Goal: Task Accomplishment & Management: Use online tool/utility

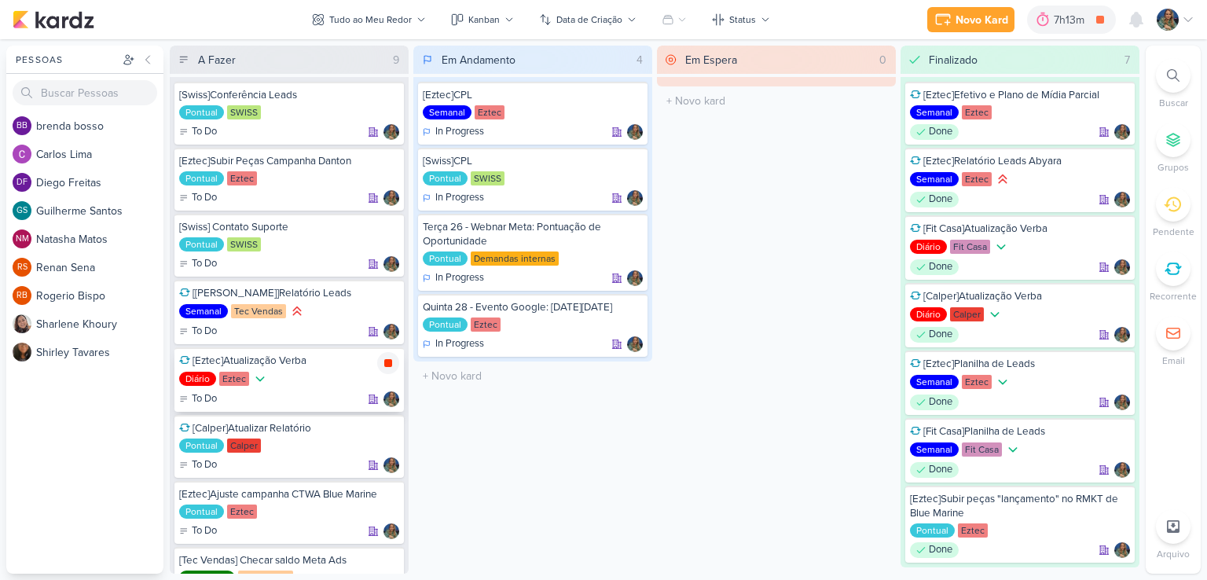
click at [389, 365] on icon at bounding box center [388, 363] width 8 height 8
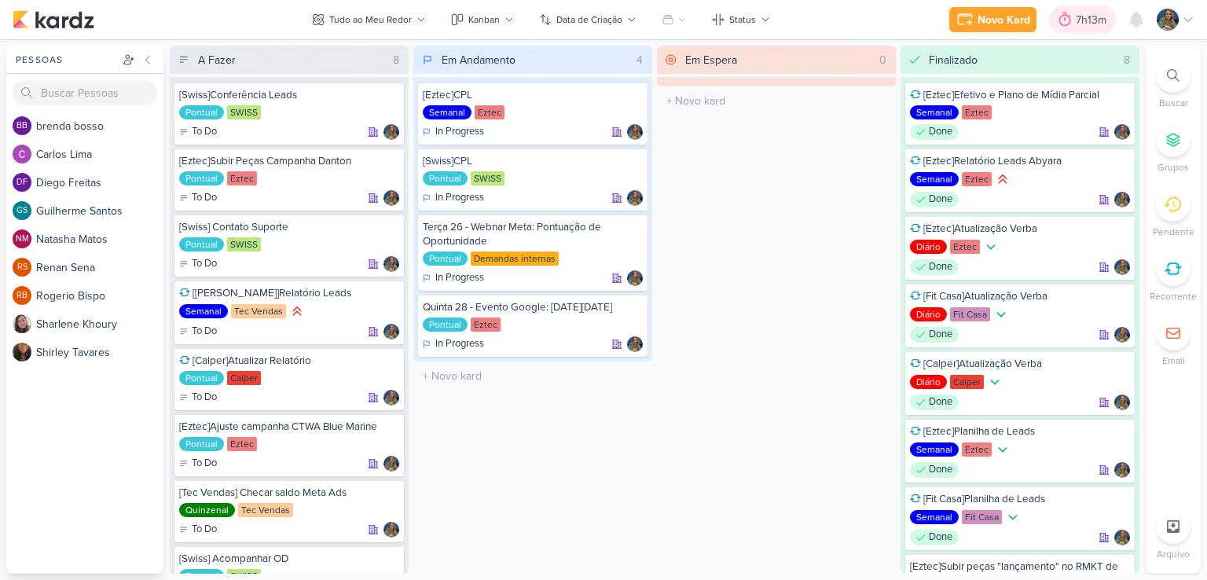
click at [1090, 23] on div "7h13m" at bounding box center [1093, 20] width 35 height 17
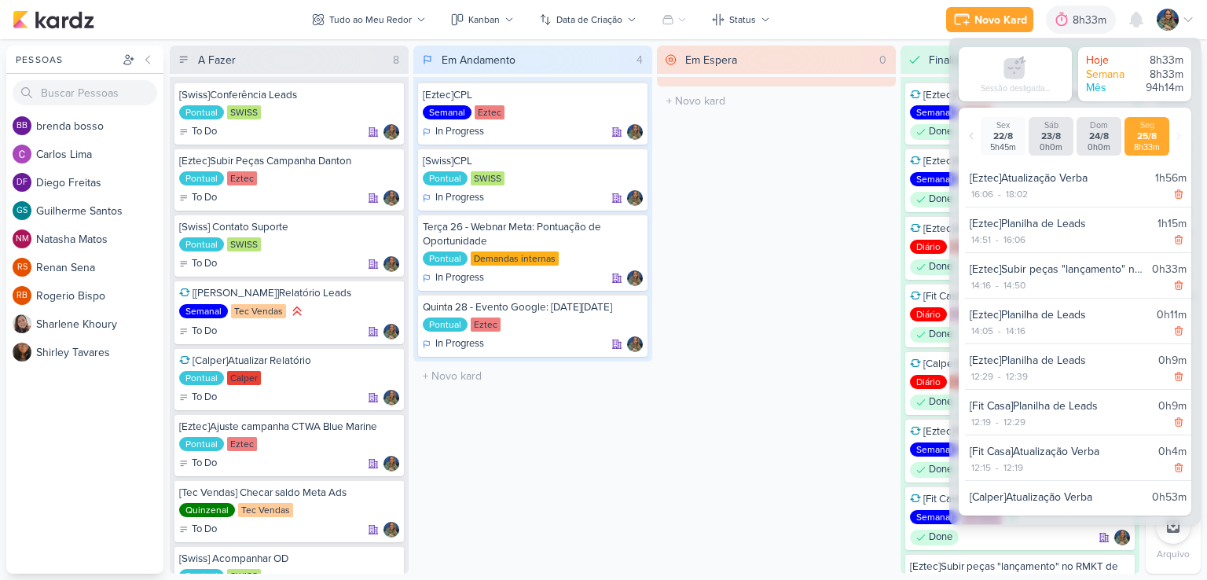
click at [546, 416] on div "Em Andamento 4 [Eztec]CPL Semanal Eztec In Progress" at bounding box center [532, 310] width 239 height 528
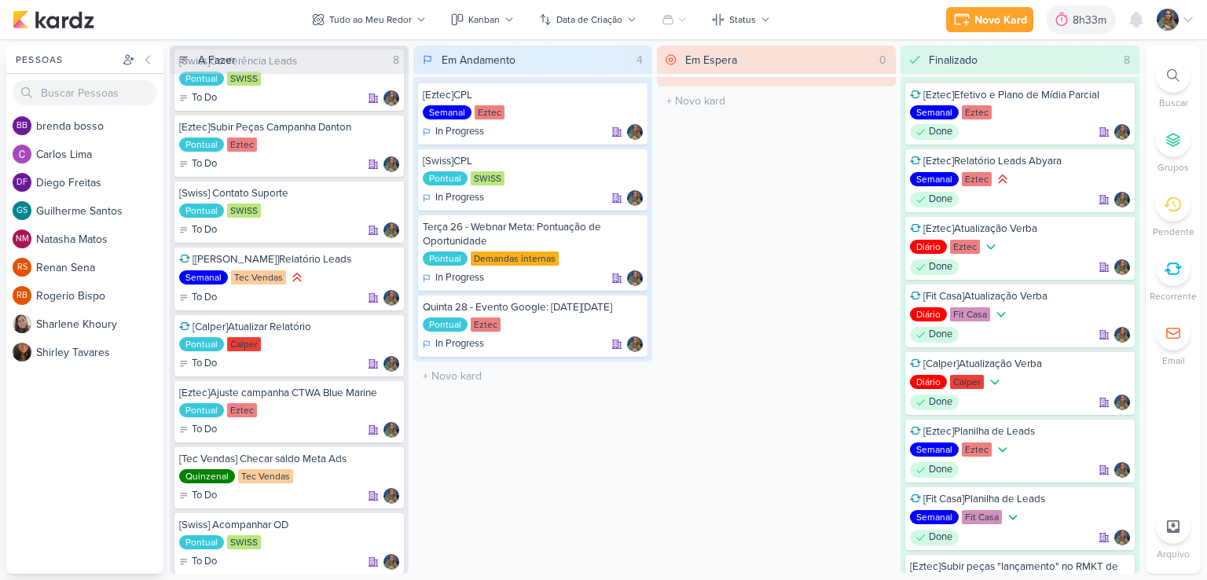
scroll to position [66, 0]
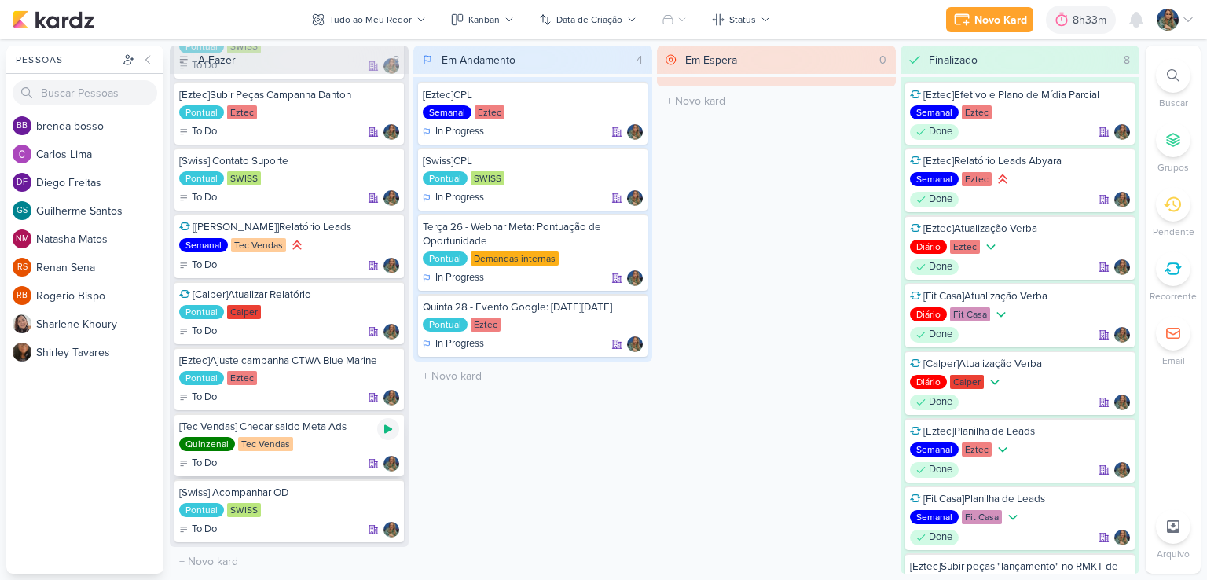
click at [393, 430] on icon at bounding box center [388, 429] width 13 height 13
click at [388, 428] on icon at bounding box center [388, 429] width 8 height 8
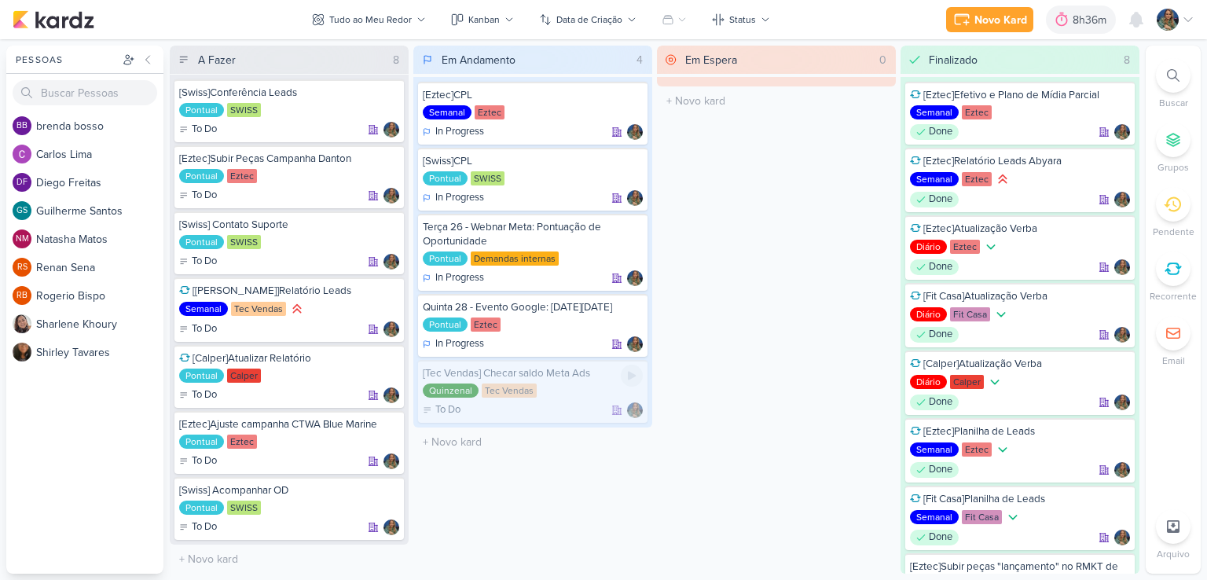
scroll to position [0, 0]
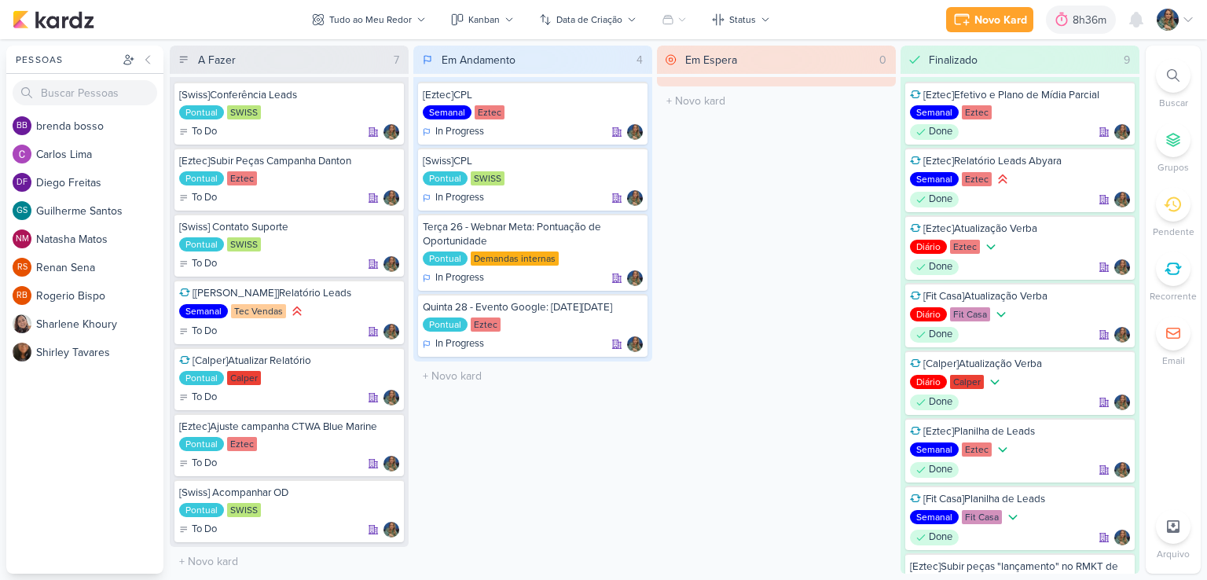
click at [1180, 278] on div at bounding box center [1173, 269] width 35 height 35
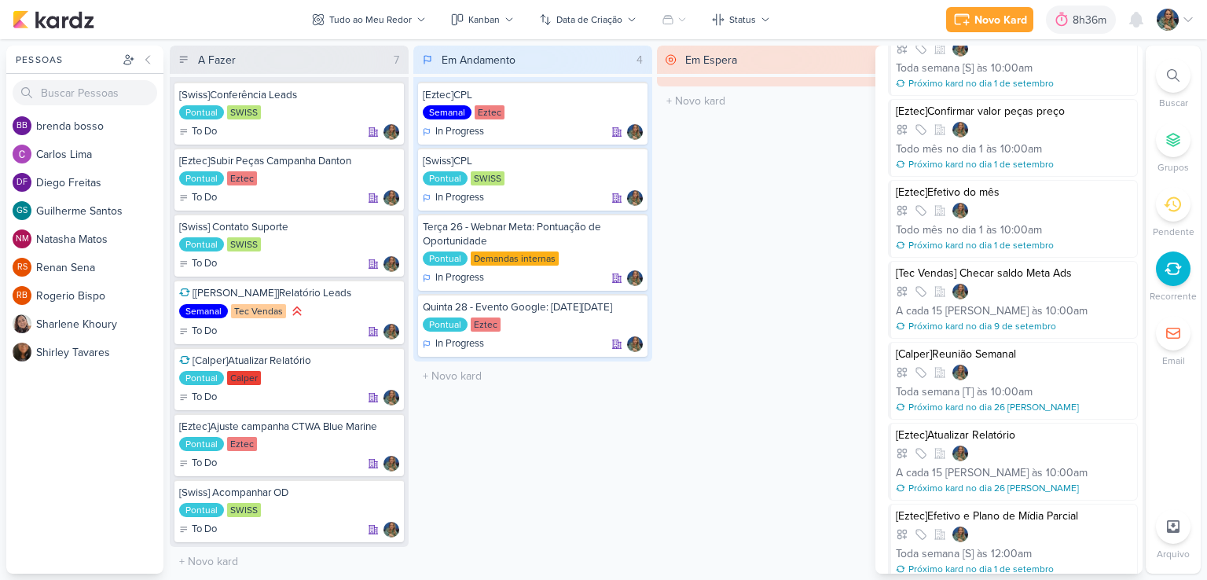
scroll to position [680, 0]
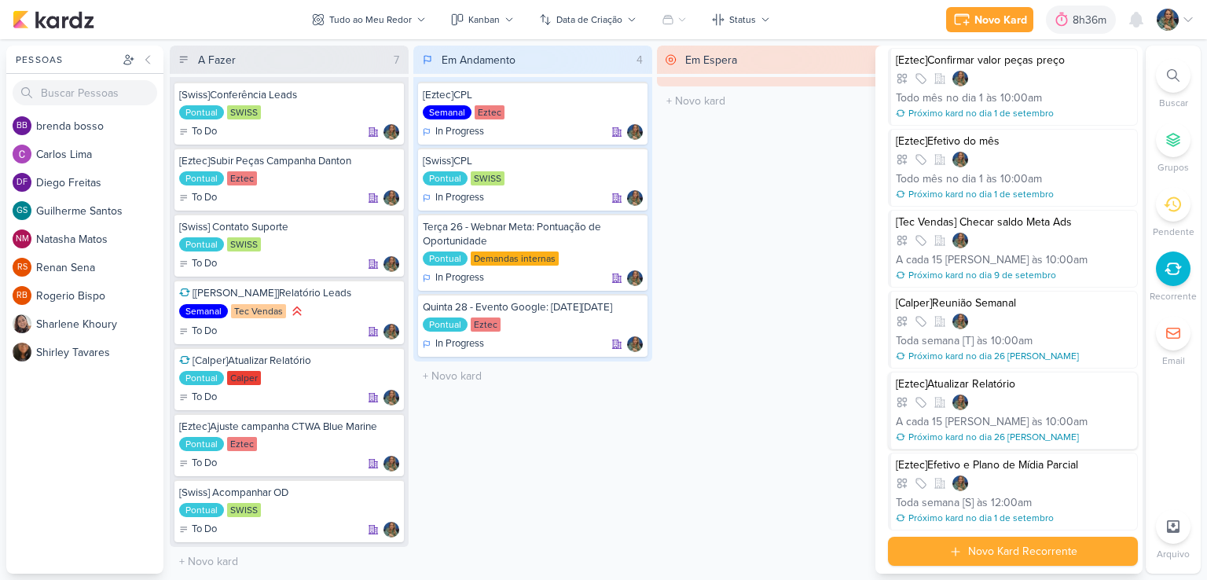
click at [1043, 387] on div "[Eztec]Atualizar Relatório A cada 15 [PERSON_NAME] às 10:00am Próximo kard no d…" at bounding box center [1013, 411] width 250 height 78
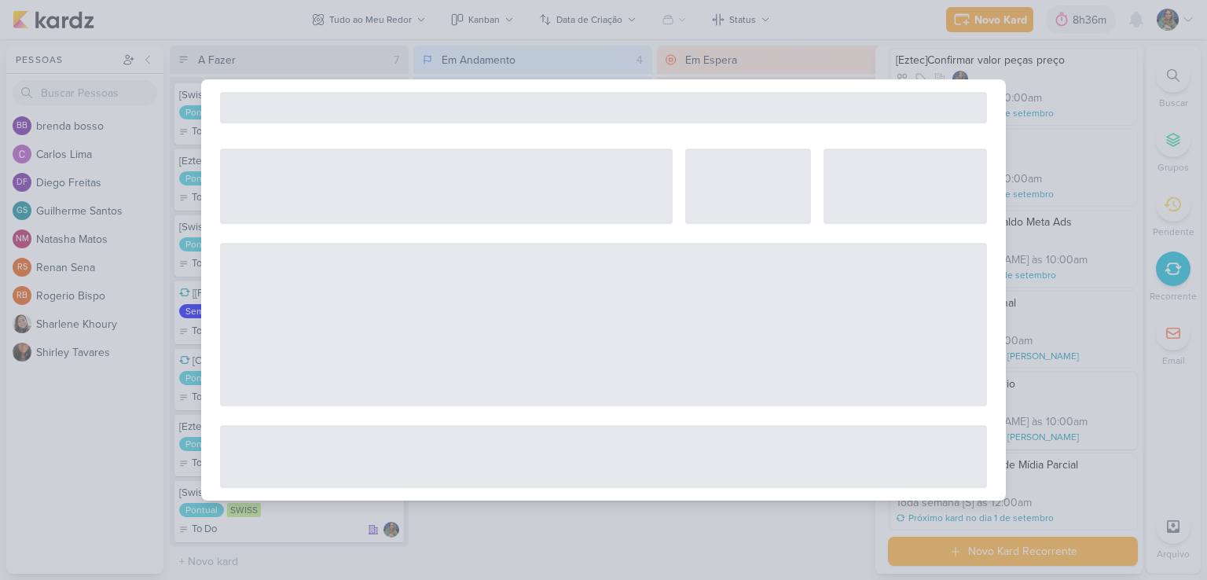
select select "12"
select select "10"
select select "America/Sao_Paulo"
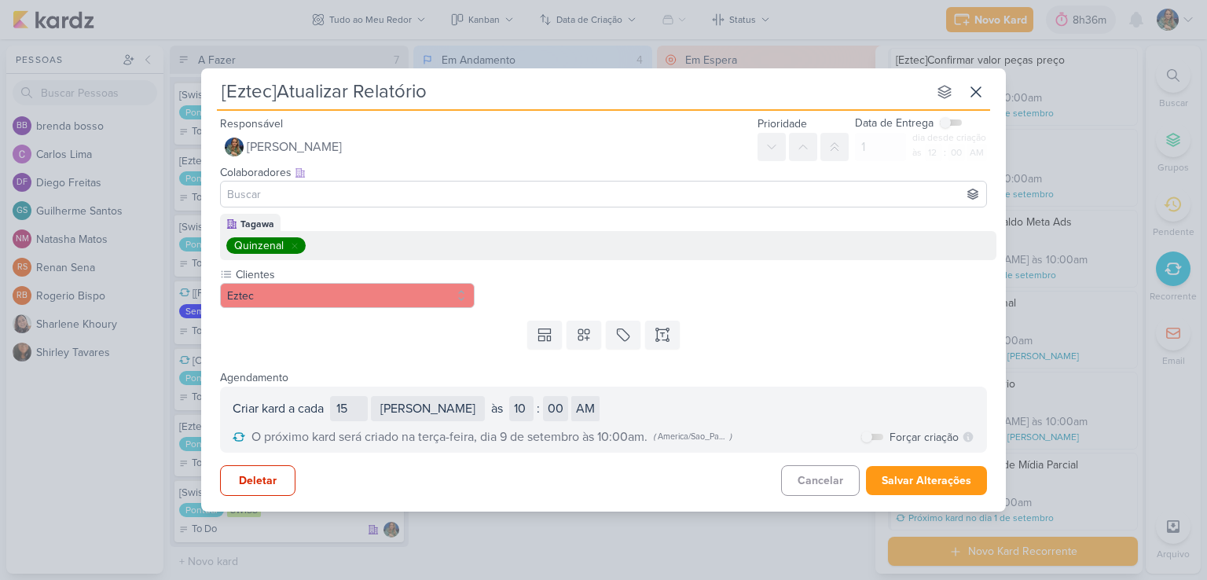
click at [641, 421] on div "Criar kard a cada 15 [PERSON_NAME] semanas meses nos [PERSON_NAME] D S T Q Q S …" at bounding box center [603, 420] width 767 height 66
click at [365, 417] on input "14" at bounding box center [349, 408] width 38 height 25
click at [365, 405] on input "15" at bounding box center [349, 408] width 38 height 25
click at [667, 416] on div "Criar kard a cada 15 [PERSON_NAME] semanas meses nos [PERSON_NAME] D S T Q Q S …" at bounding box center [604, 408] width 742 height 25
type input "14"
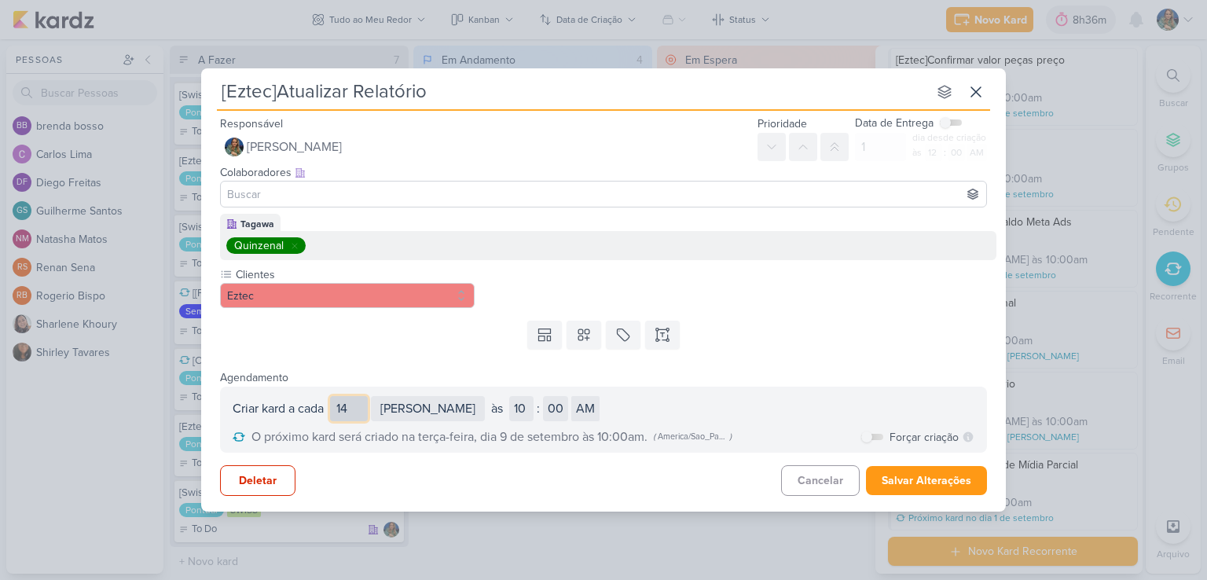
click at [365, 415] on input "14" at bounding box center [349, 408] width 38 height 25
click at [822, 350] on div "Templates Campos Personalizados Marcadores Caixa De Texto" at bounding box center [603, 334] width 805 height 41
click at [910, 485] on button "Salvar Alterações" at bounding box center [926, 480] width 121 height 29
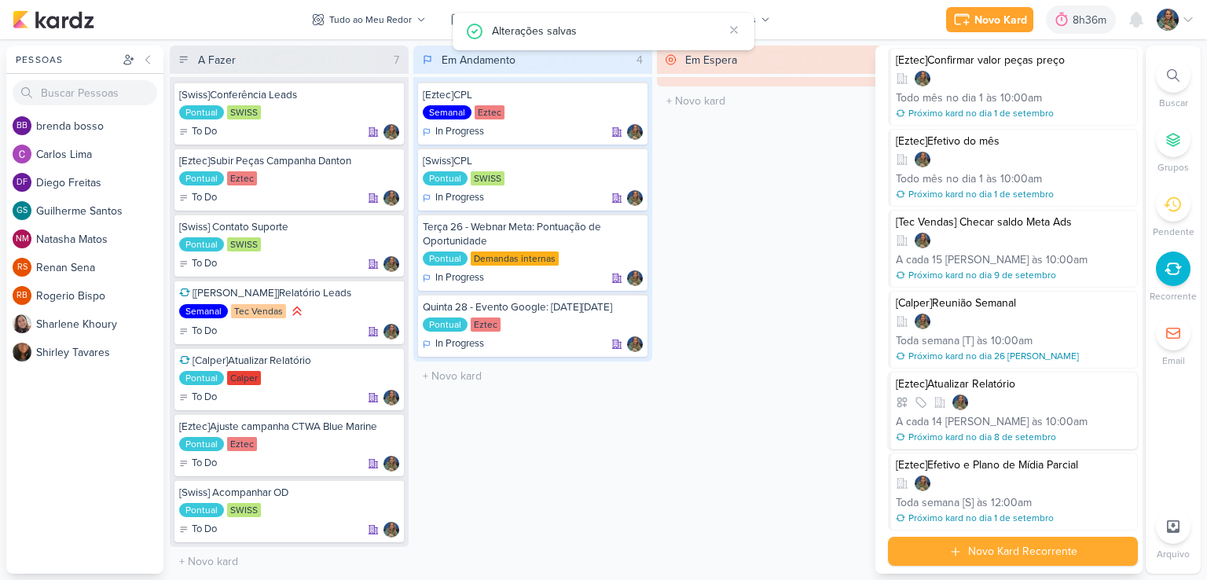
click at [1012, 395] on div at bounding box center [1014, 403] width 237 height 16
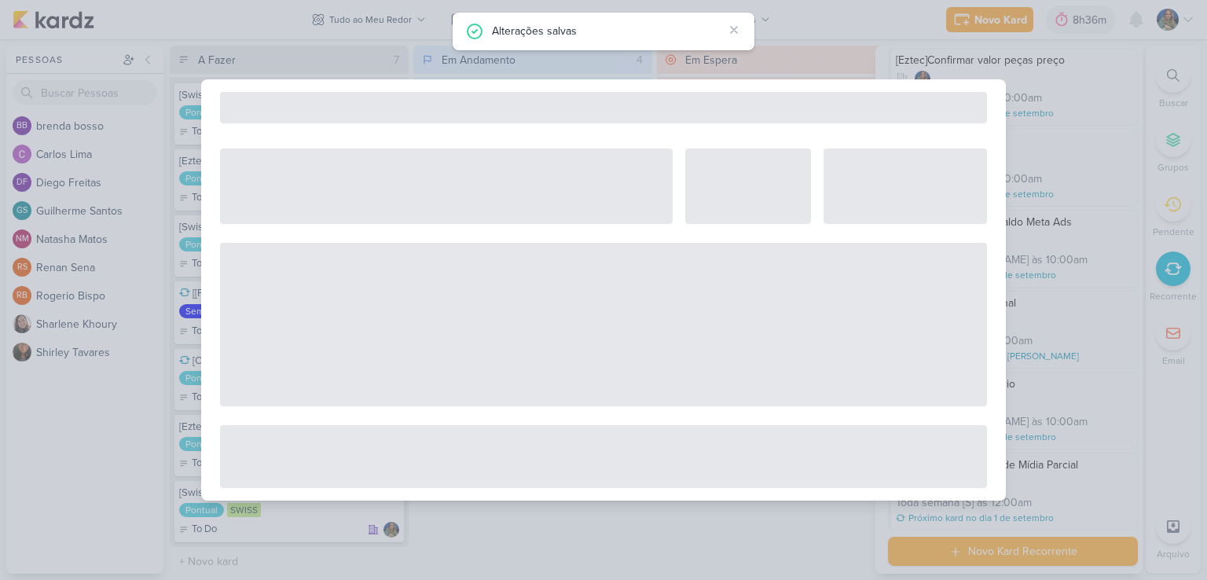
select select "12"
select select "10"
select select "America/Sao_Paulo"
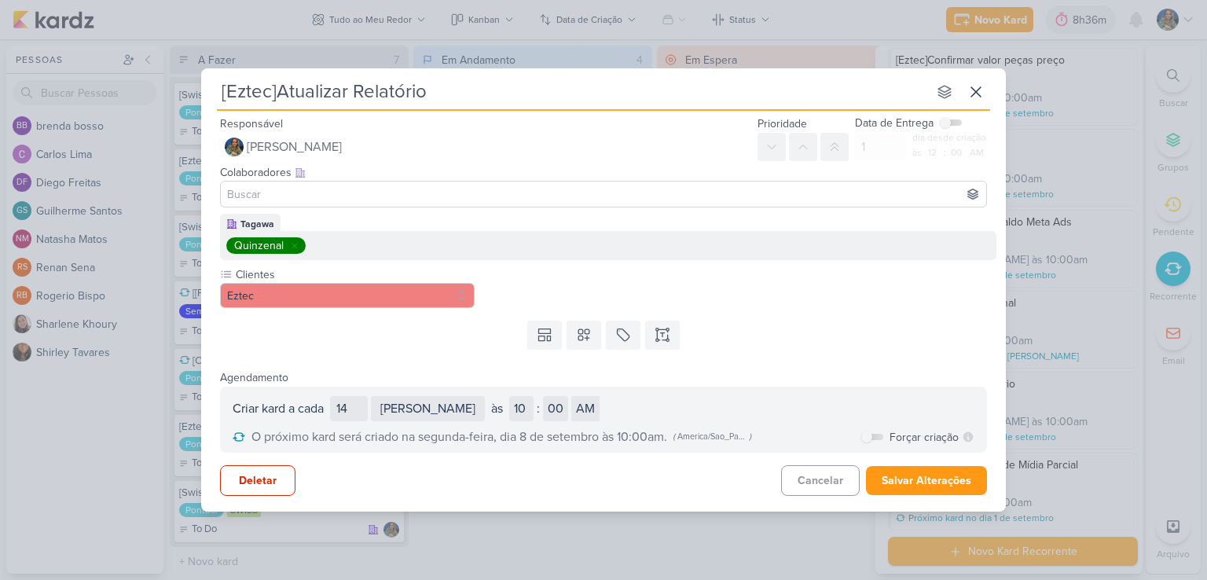
drag, startPoint x: 425, startPoint y: 91, endPoint x: 211, endPoint y: 102, distance: 214.9
click at [211, 102] on div "[Eztec]Atualizar Relatório nenhum grupo disponível Responsável [PERSON_NAME] Ne…" at bounding box center [603, 284] width 805 height 432
click at [979, 92] on icon at bounding box center [976, 92] width 19 height 19
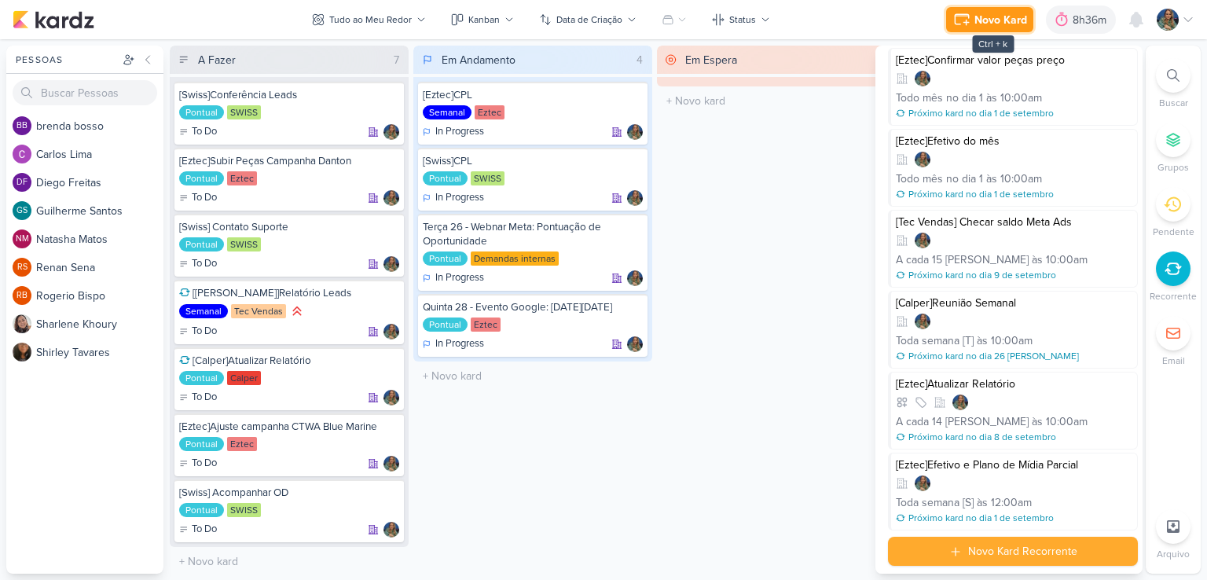
click at [972, 24] on button "Novo Kard" at bounding box center [989, 19] width 87 height 25
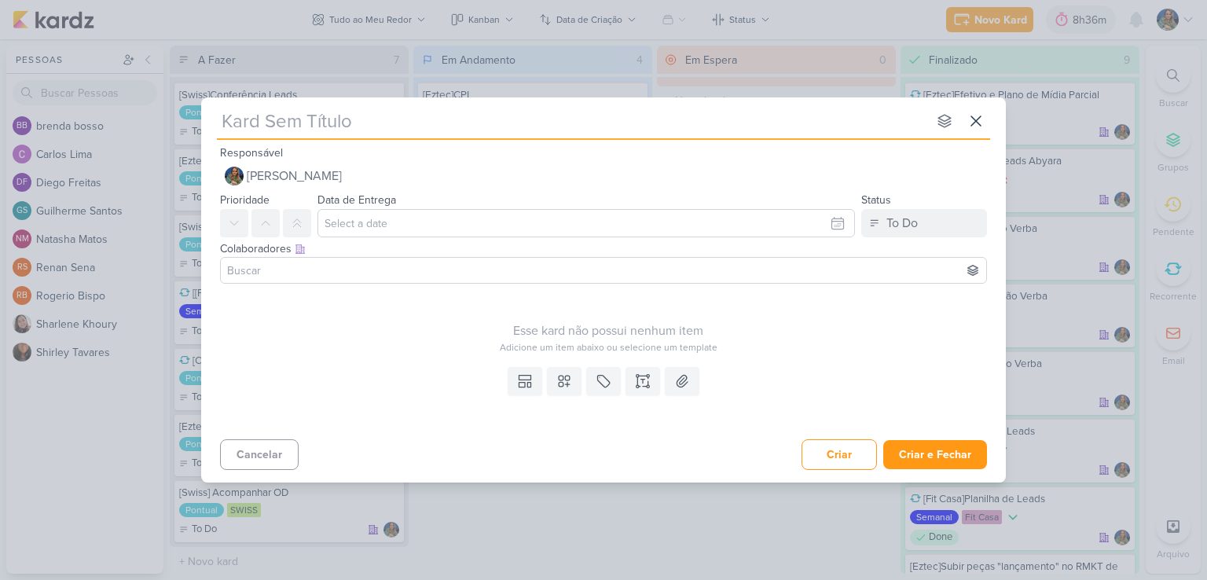
type input "[Eztec]Atualizar Relatório"
click at [566, 376] on icon at bounding box center [564, 381] width 16 height 16
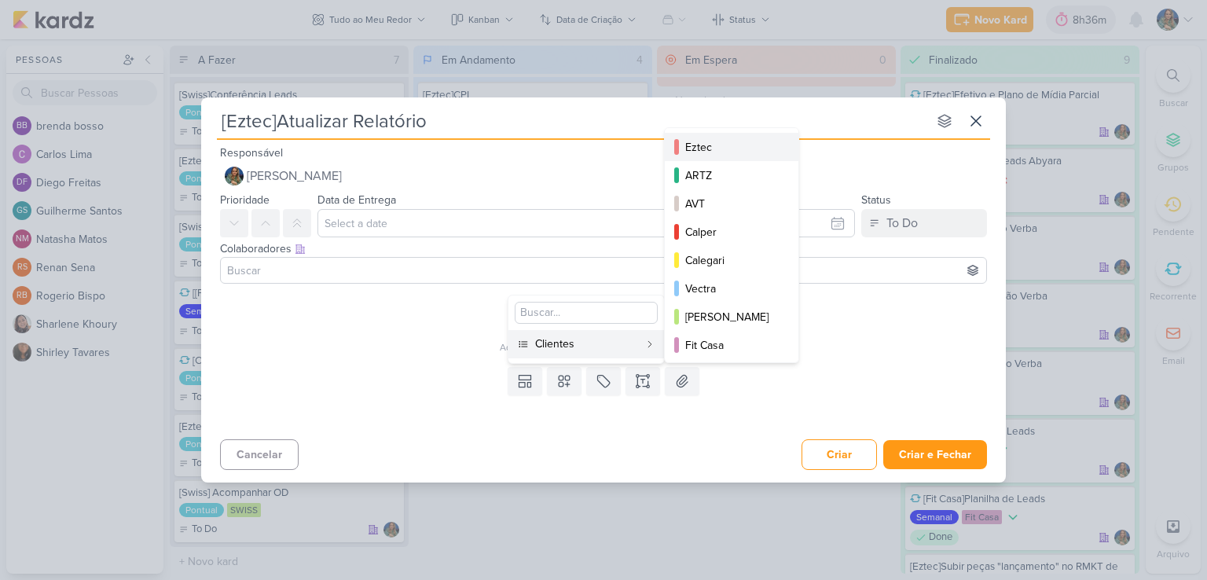
click at [723, 149] on div "Eztec" at bounding box center [732, 147] width 94 height 17
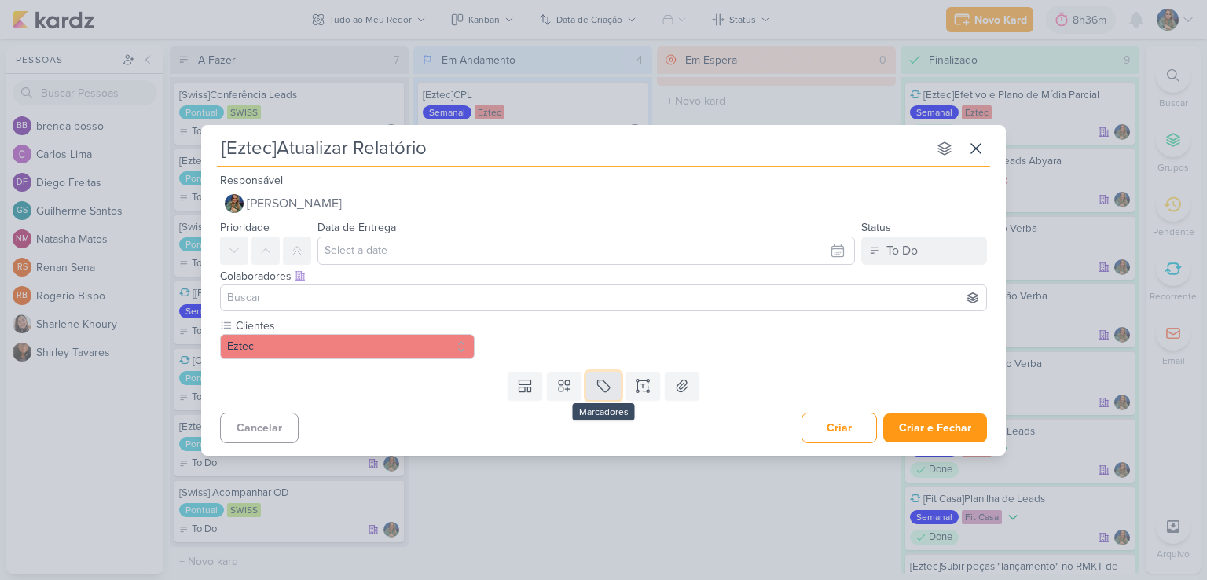
click at [600, 384] on icon at bounding box center [604, 386] width 16 height 16
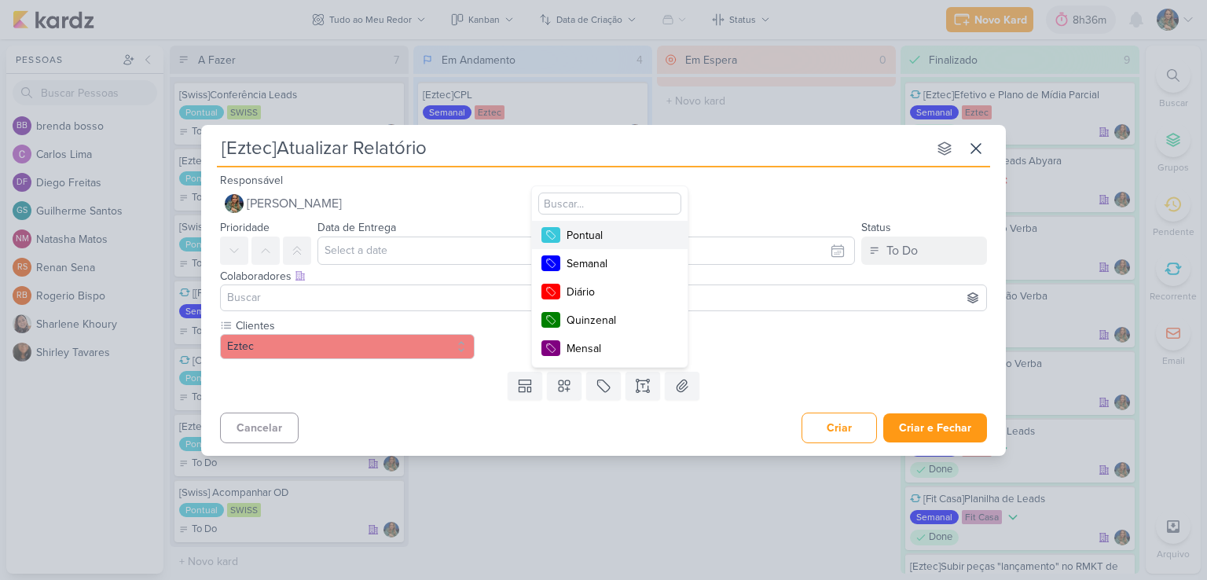
click at [613, 238] on div "Pontual" at bounding box center [618, 235] width 102 height 17
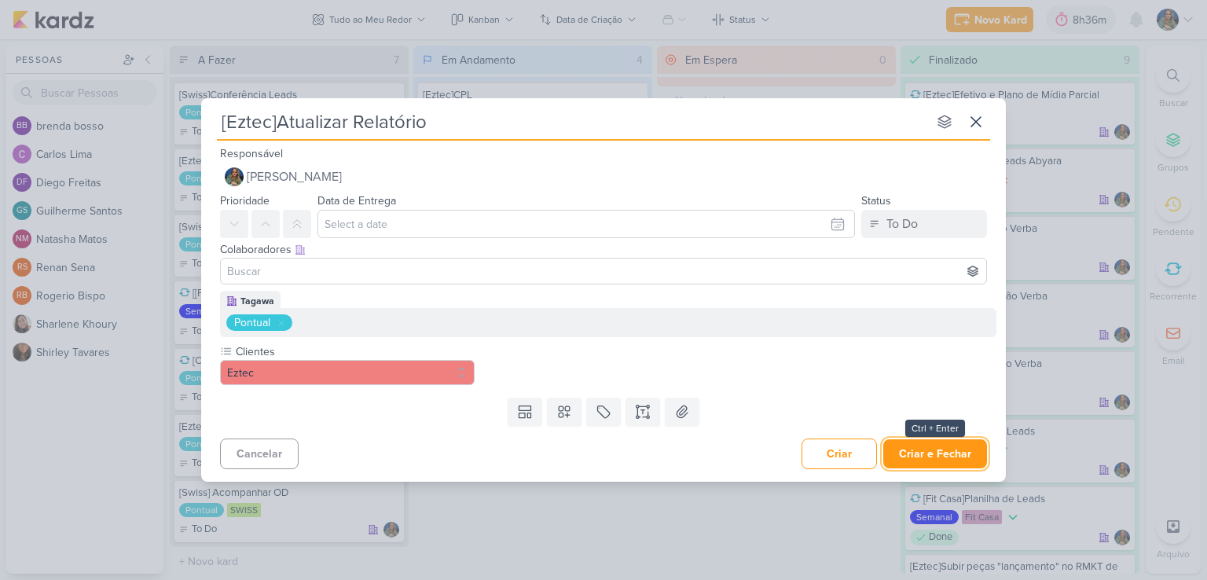
click at [938, 450] on button "Criar e Fechar" at bounding box center [935, 453] width 104 height 29
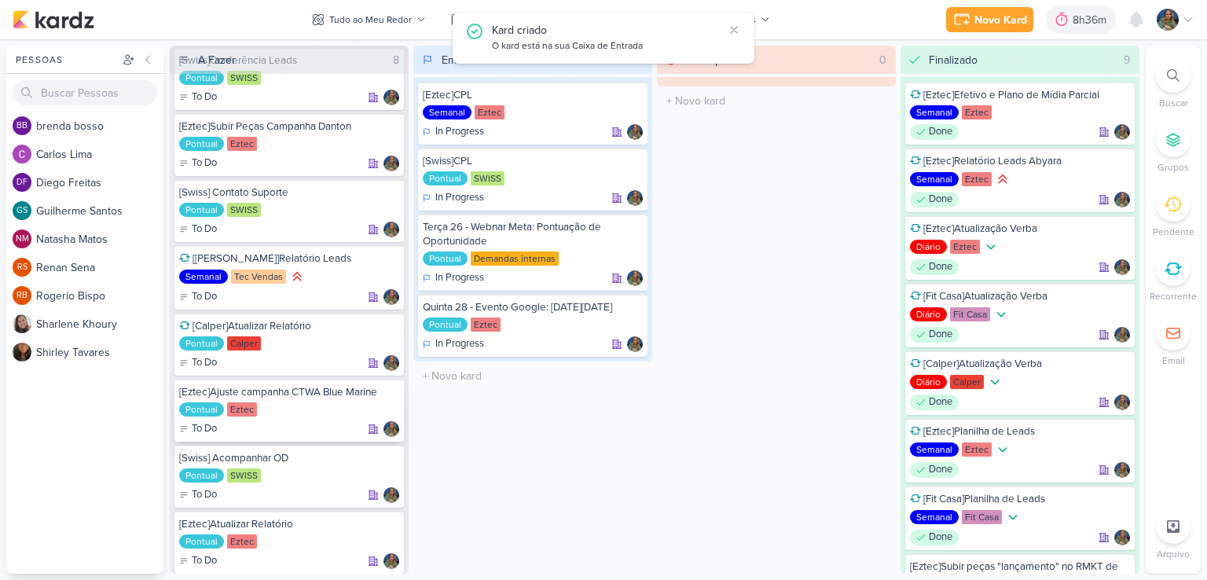
scroll to position [66, 0]
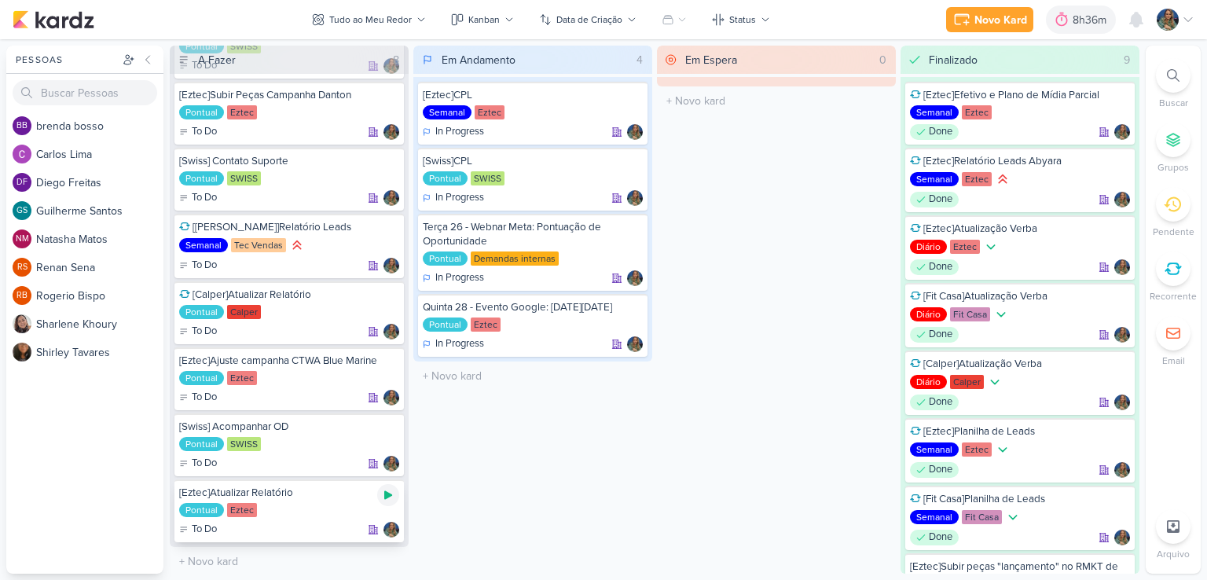
click at [390, 493] on icon at bounding box center [388, 495] width 8 height 9
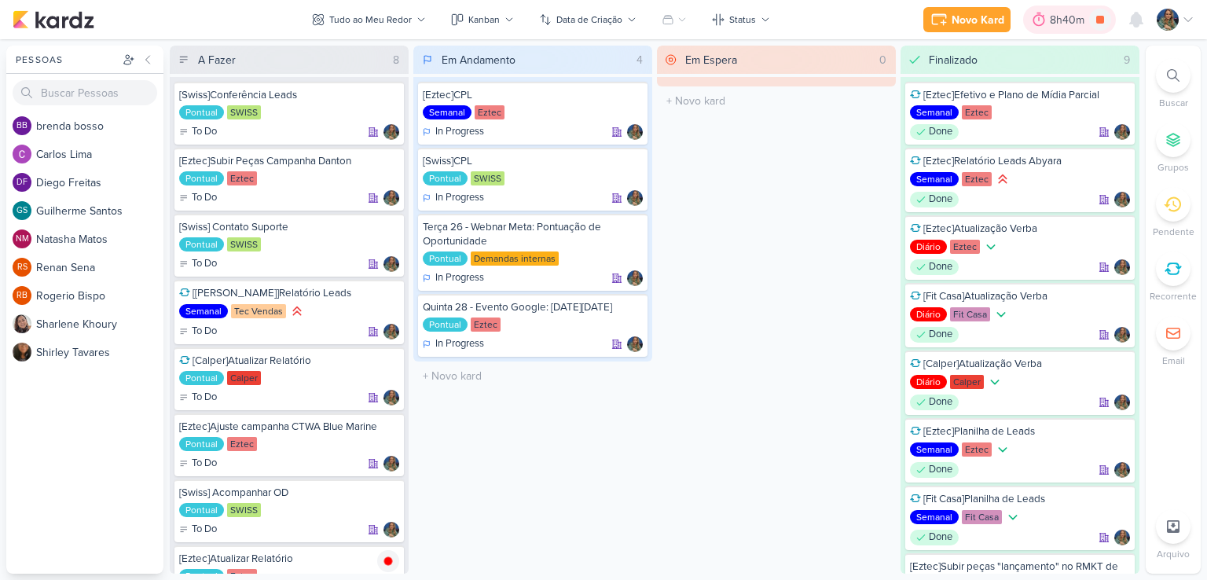
click at [1071, 16] on div "8h40m" at bounding box center [1069, 20] width 39 height 17
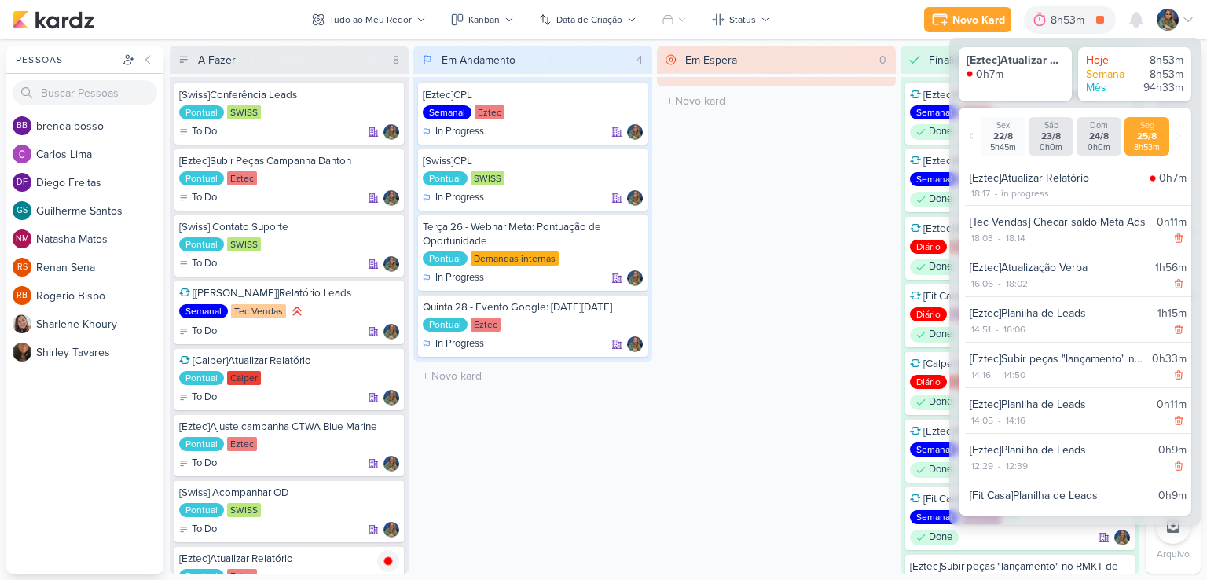
click at [823, 23] on div "Novo Kard Ctrl + k 8h53m [Eztec]Atualizar Relatório 0h7m Hoje 8h53m Semana 8h53…" at bounding box center [604, 19] width 1182 height 39
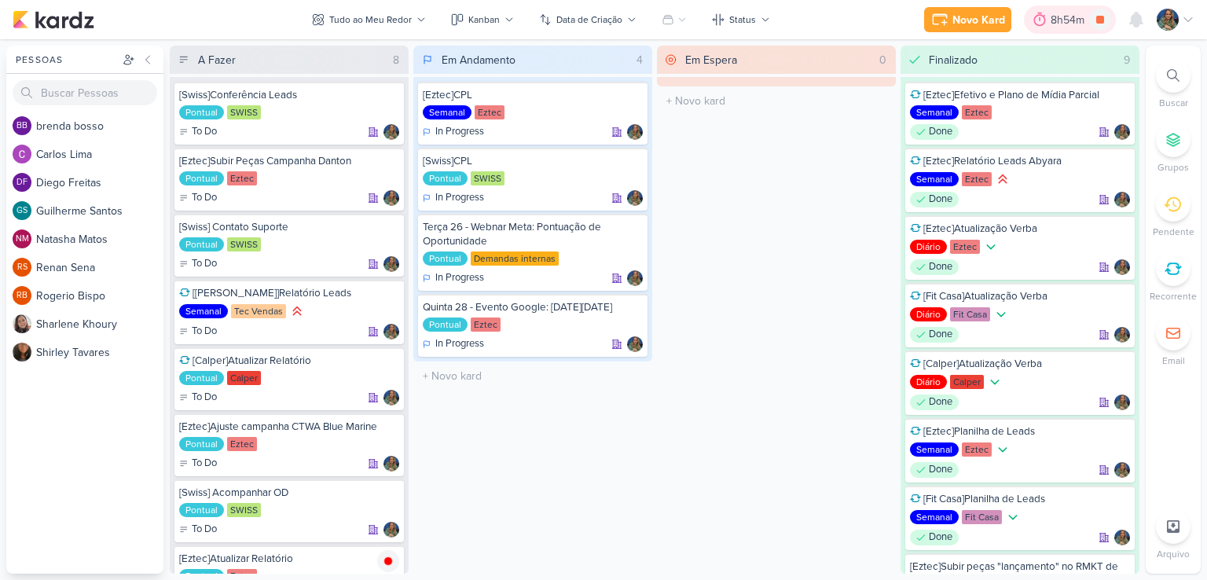
click at [1056, 23] on div "8h54m" at bounding box center [1070, 20] width 39 height 17
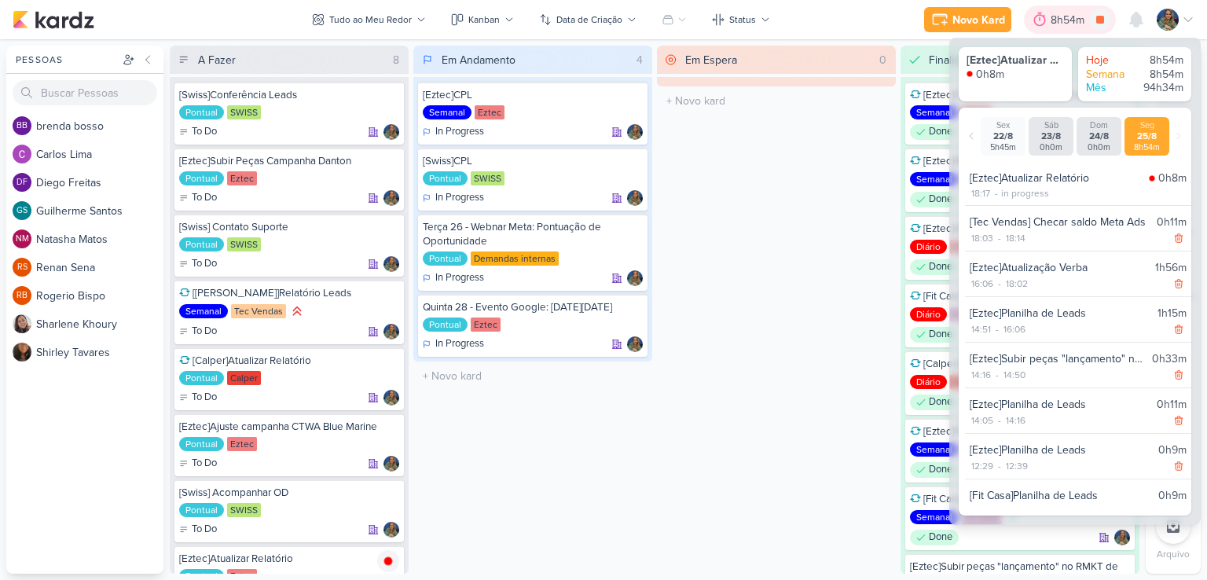
click at [1056, 23] on div "8h54m" at bounding box center [1070, 20] width 39 height 17
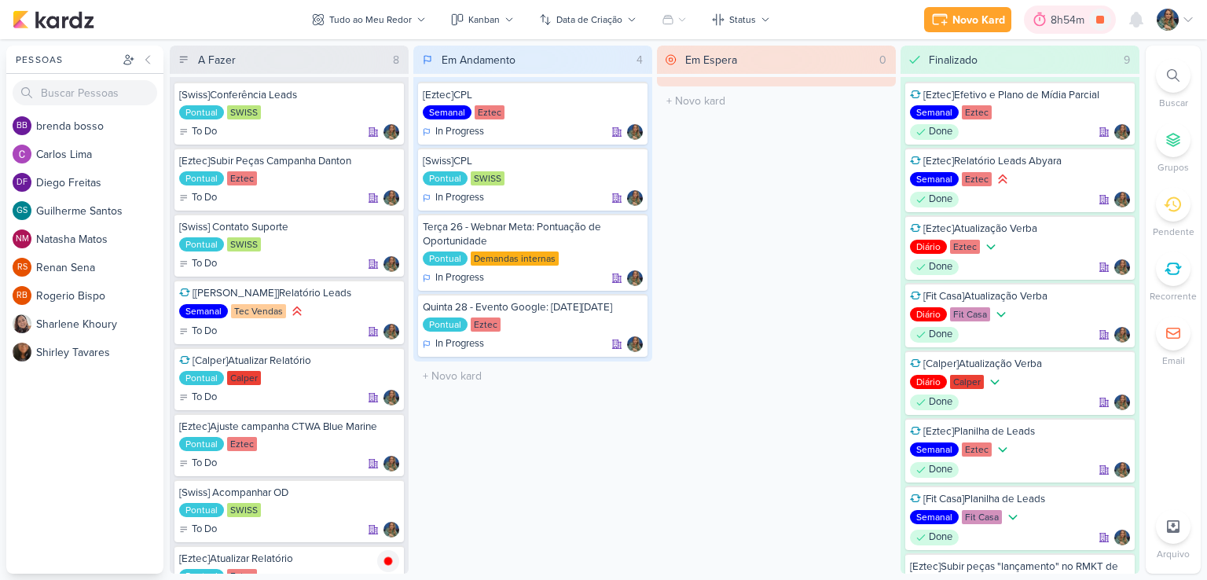
click at [1048, 23] on div at bounding box center [1040, 19] width 22 height 25
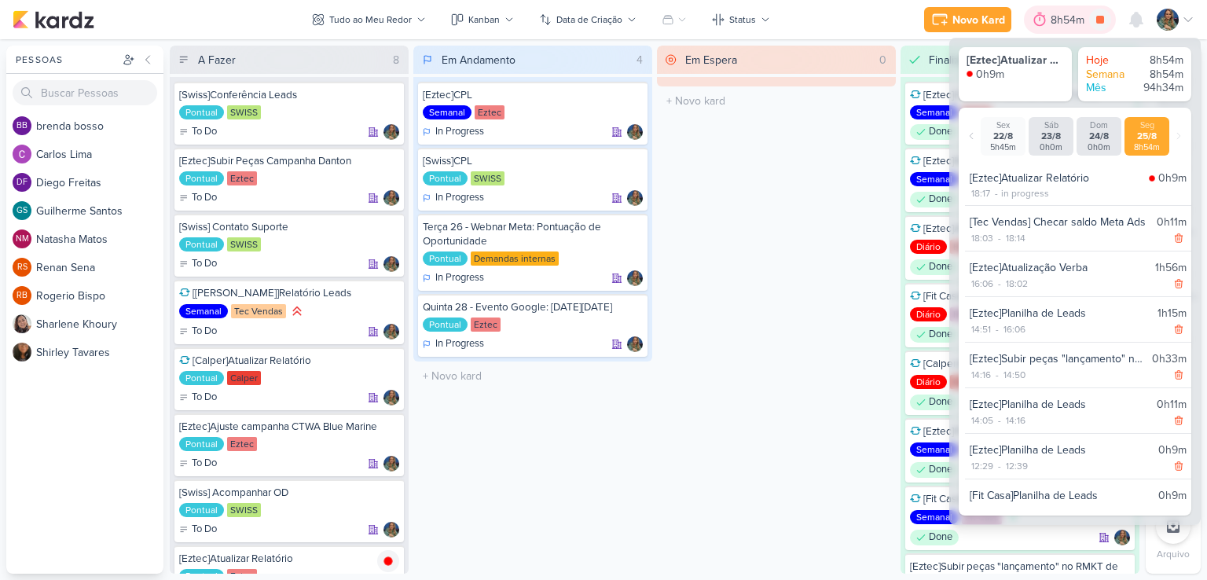
click at [1048, 23] on div at bounding box center [1040, 19] width 22 height 25
